Goal: Information Seeking & Learning: Check status

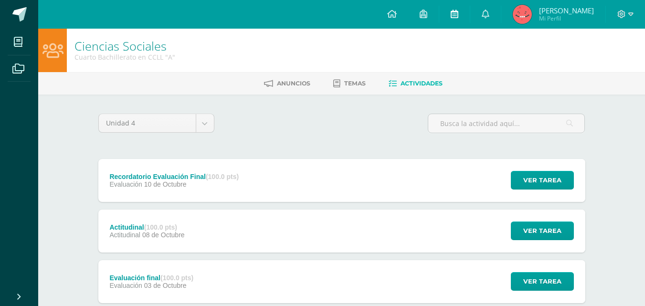
click at [458, 16] on icon at bounding box center [455, 14] width 8 height 9
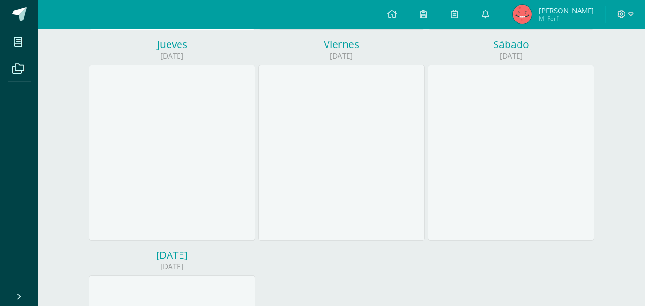
scroll to position [29, 0]
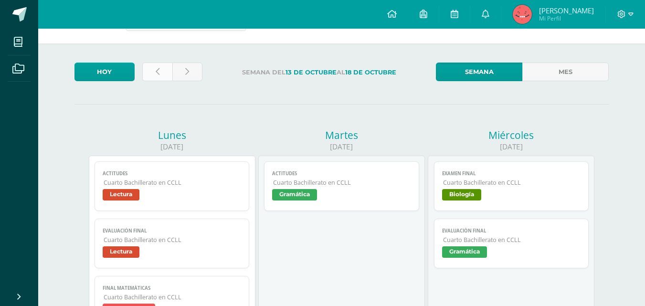
click at [155, 74] on link at bounding box center [157, 72] width 30 height 19
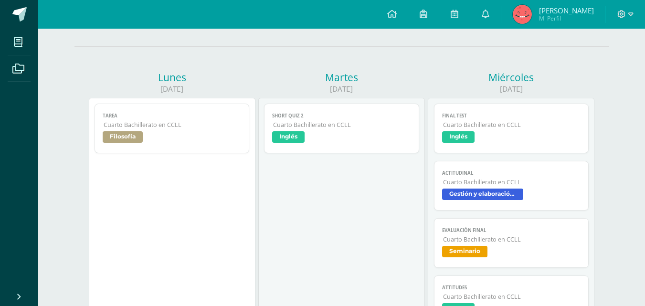
scroll to position [46, 0]
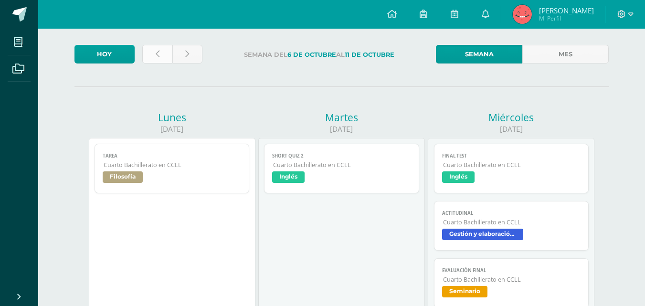
click at [158, 53] on icon at bounding box center [158, 54] width 4 height 8
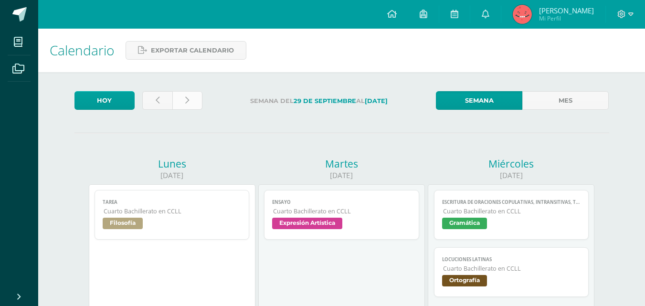
click at [192, 98] on link at bounding box center [187, 100] width 30 height 19
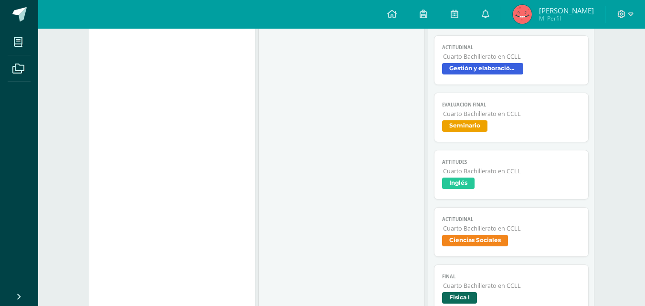
scroll to position [48, 0]
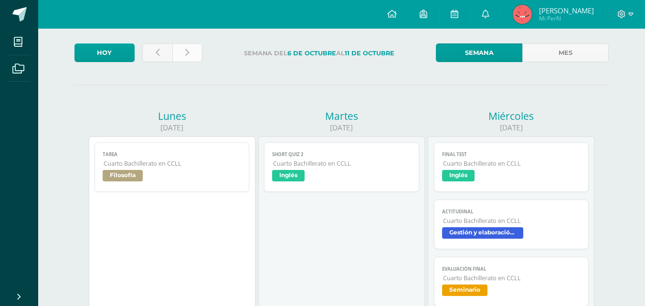
click at [187, 53] on icon at bounding box center [187, 53] width 4 height 8
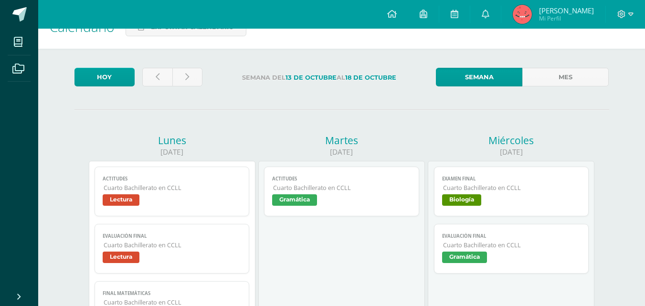
scroll to position [143, 0]
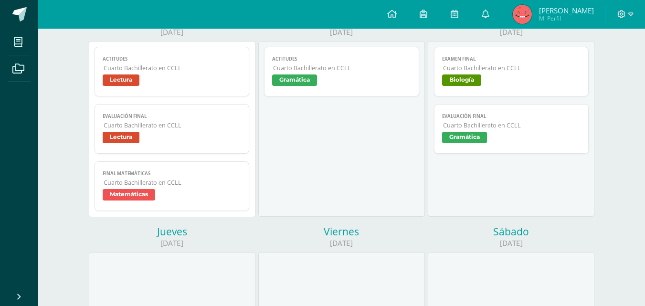
click at [467, 64] on link "Examen Final Cuarto Bachillerato en CCLL Biología" at bounding box center [511, 72] width 155 height 50
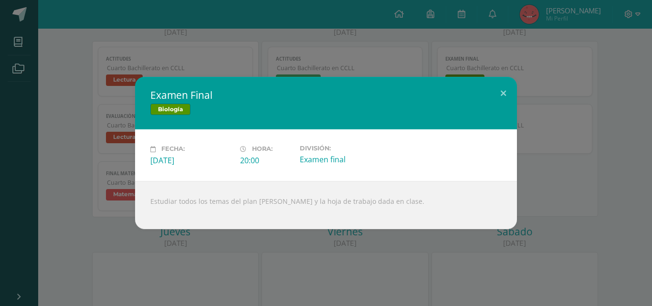
click at [376, 58] on div "Examen Final Biología Fecha: Miércoles 15 de Octubre Hora: 20:00 División: Exam…" at bounding box center [326, 153] width 652 height 306
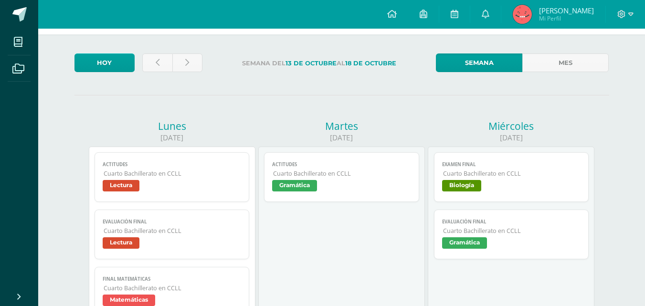
scroll to position [0, 0]
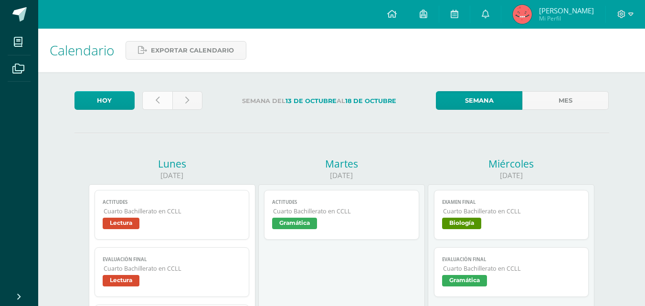
click at [162, 91] on link at bounding box center [157, 100] width 30 height 19
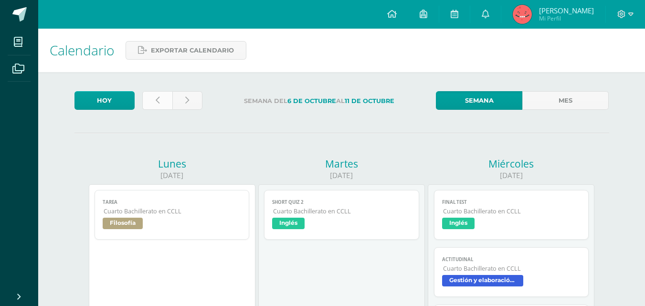
click at [161, 93] on link at bounding box center [157, 100] width 30 height 19
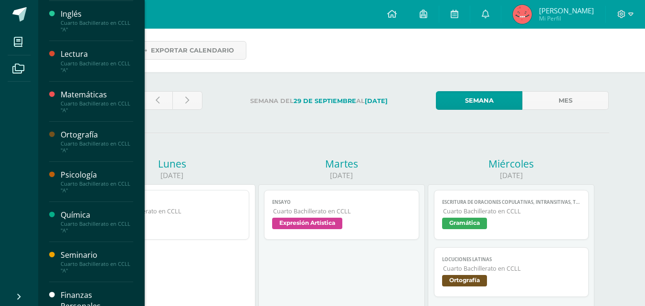
scroll to position [450, 0]
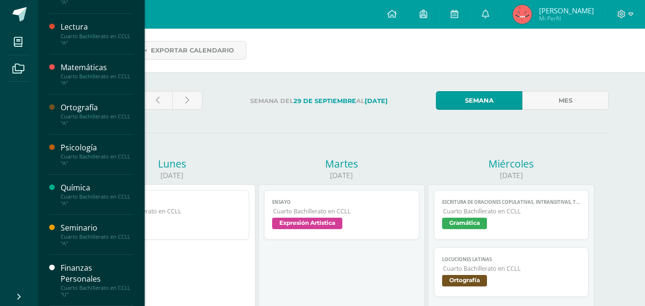
click at [93, 185] on div "Química" at bounding box center [97, 187] width 73 height 11
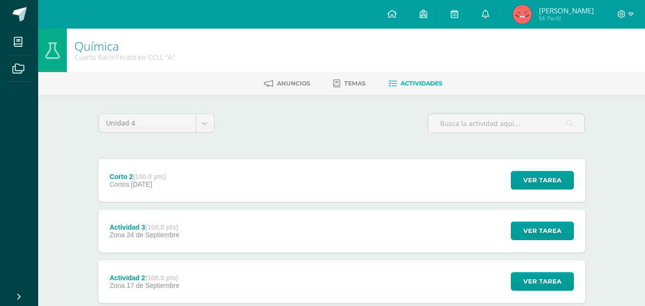
scroll to position [96, 0]
